Goal: Check status: Check status

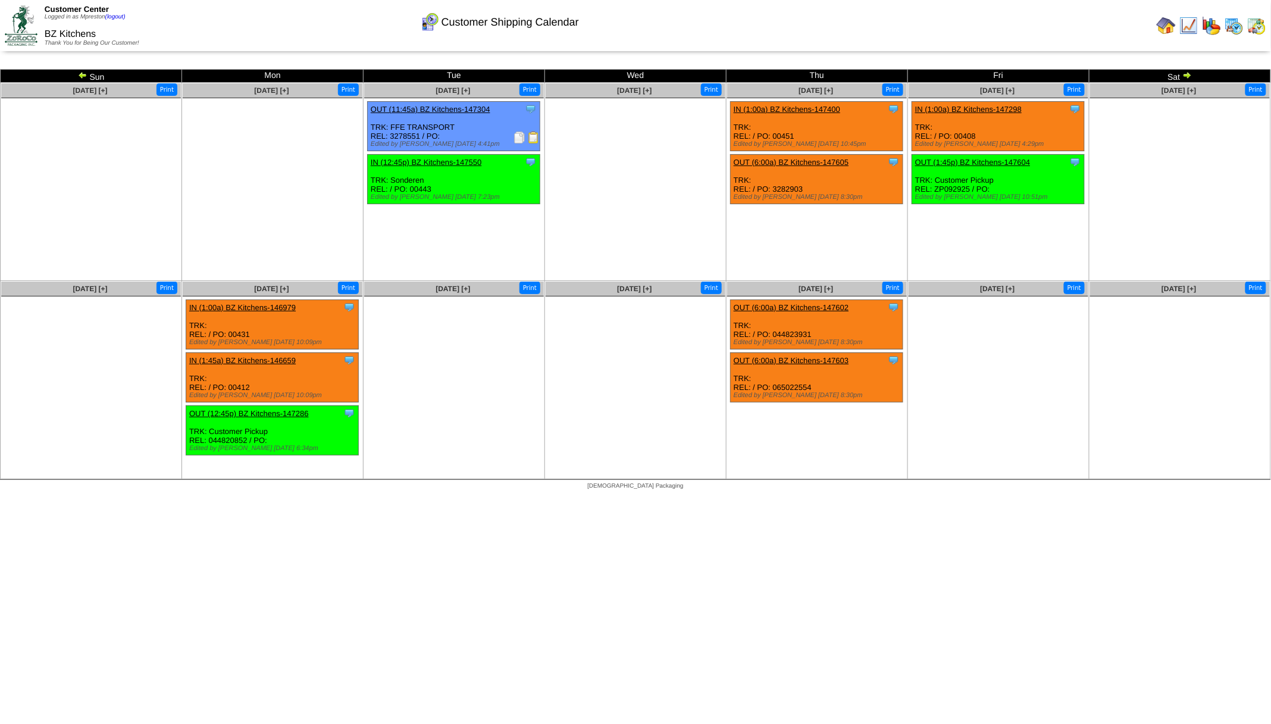
click at [1241, 28] on img at bounding box center [1233, 25] width 19 height 19
click at [1252, 26] on img at bounding box center [1256, 25] width 19 height 19
